Goal: Task Accomplishment & Management: Manage account settings

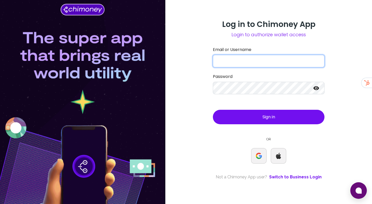
click at [234, 59] on input "Email or Username" at bounding box center [269, 61] width 112 height 12
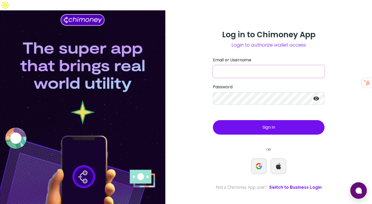
click at [224, 65] on input "Email or Username" at bounding box center [269, 71] width 112 height 12
paste input "[EMAIL_ADDRESS][DOMAIN_NAME]"
type input "[EMAIL_ADDRESS][DOMAIN_NAME]"
click at [248, 120] on button "Sign in" at bounding box center [269, 127] width 112 height 14
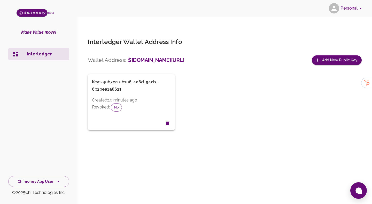
click at [168, 121] on icon "Revoke Key" at bounding box center [168, 123] width 4 height 5
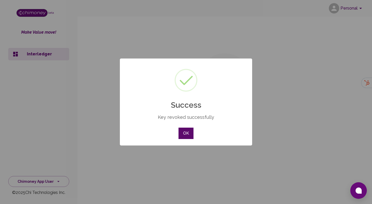
click at [188, 131] on button "OK" at bounding box center [186, 132] width 15 height 11
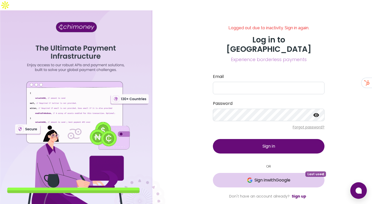
click at [247, 177] on img at bounding box center [249, 179] width 5 height 5
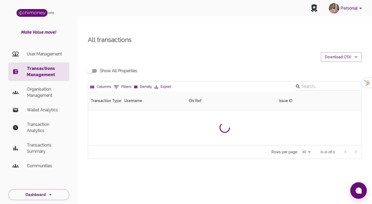
scroll to position [192, 274]
